Goal: Find contact information: Find contact information

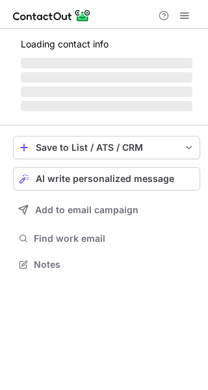
scroll to position [252, 208]
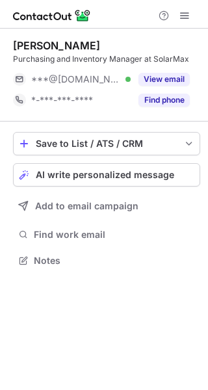
scroll to position [252, 208]
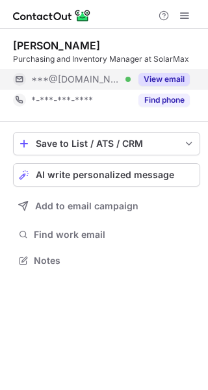
click at [189, 81] on div "***@hotmail.com Verified View email" at bounding box center [106, 79] width 187 height 21
